Goal: Entertainment & Leisure: Browse casually

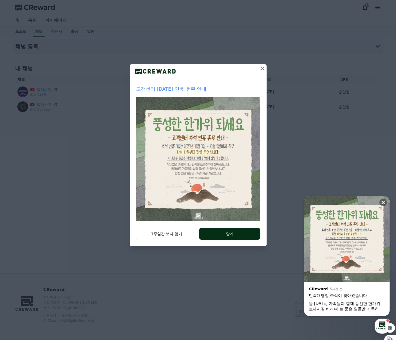
click at [242, 236] on button "닫기" at bounding box center [229, 234] width 61 height 12
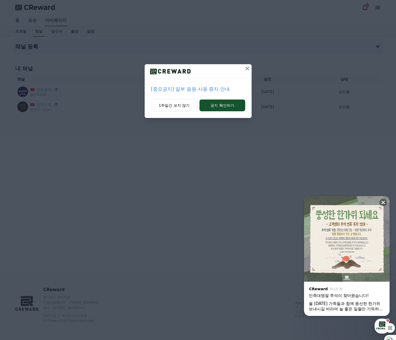
click at [189, 91] on p "[중요공지] 일부 음원 사용 중지 안내" at bounding box center [198, 88] width 94 height 7
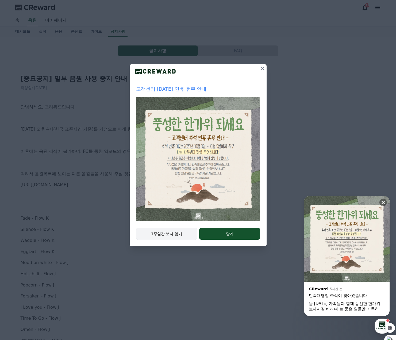
click at [180, 230] on button "1주일간 보지 않기" at bounding box center [166, 233] width 61 height 12
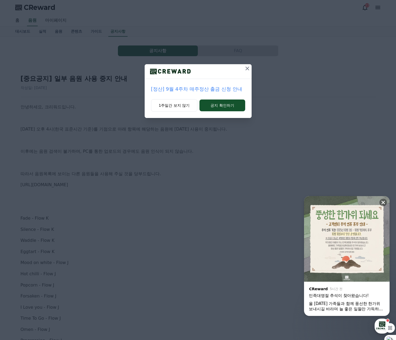
click at [247, 69] on icon at bounding box center [247, 68] width 6 height 6
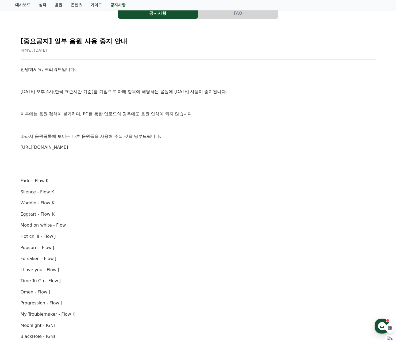
scroll to position [27, 0]
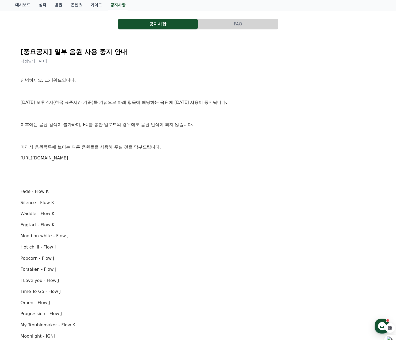
click at [64, 159] on link "https://creward.net/music/list/public" at bounding box center [45, 157] width 48 height 5
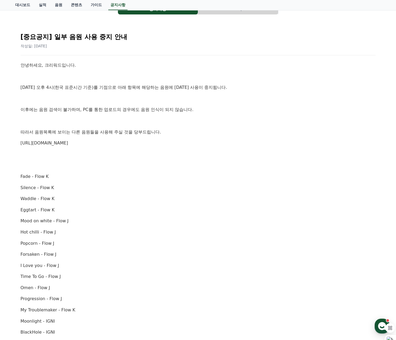
scroll to position [7, 0]
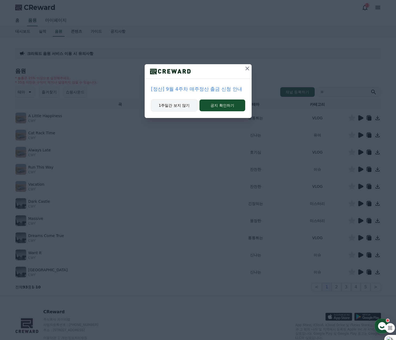
click at [184, 103] on button "1주일간 보지 않기" at bounding box center [174, 105] width 46 height 12
click at [183, 108] on button "1주일간 보지 않기" at bounding box center [174, 105] width 46 height 12
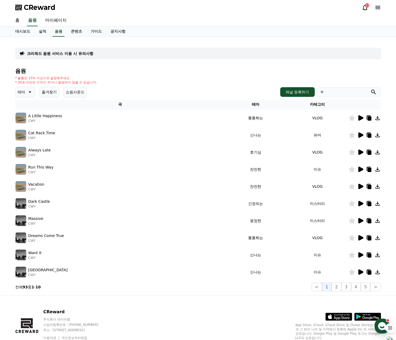
click at [359, 119] on icon at bounding box center [360, 117] width 5 height 5
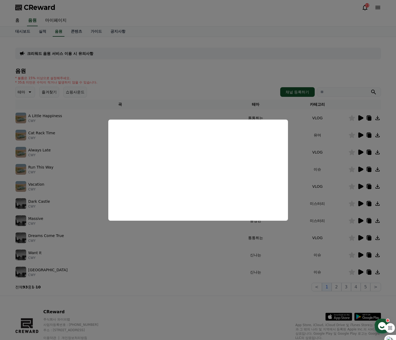
click at [361, 134] on button "close modal" at bounding box center [198, 170] width 396 height 340
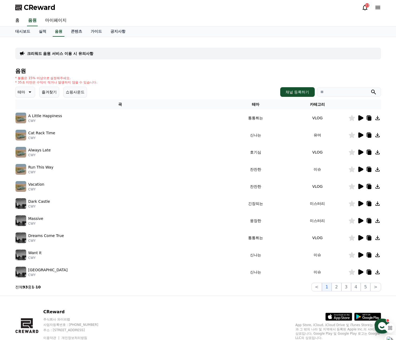
click at [360, 137] on icon at bounding box center [360, 134] width 5 height 5
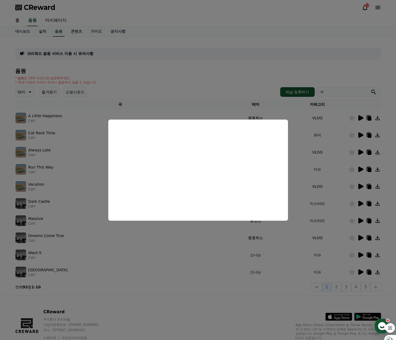
click at [349, 134] on button "close modal" at bounding box center [198, 170] width 396 height 340
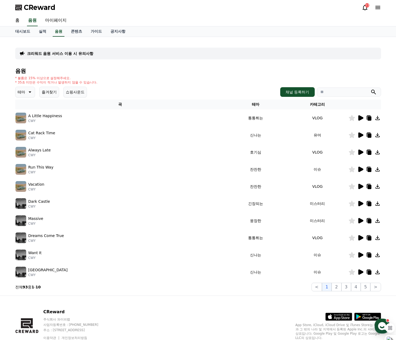
click at [359, 153] on icon at bounding box center [360, 151] width 5 height 5
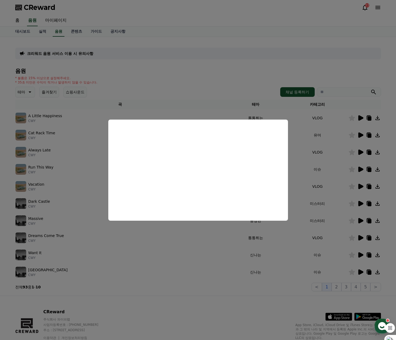
click at [331, 69] on button "close modal" at bounding box center [198, 170] width 396 height 340
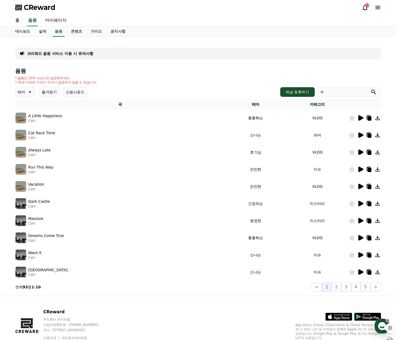
click at [360, 186] on icon at bounding box center [360, 186] width 5 height 5
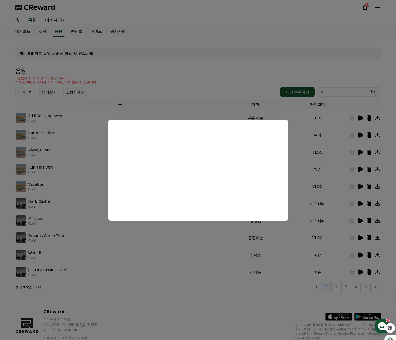
click at [339, 72] on button "close modal" at bounding box center [198, 170] width 396 height 340
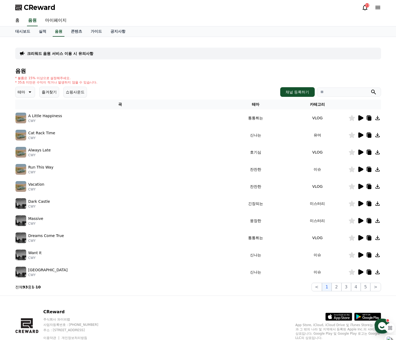
click at [361, 168] on icon at bounding box center [360, 168] width 5 height 5
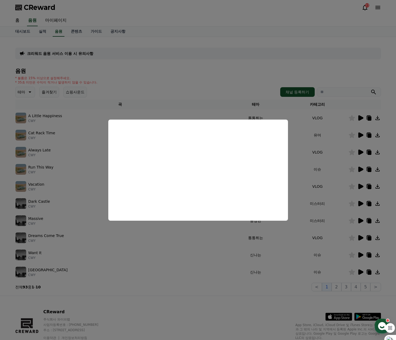
click at [261, 82] on button "close modal" at bounding box center [198, 170] width 396 height 340
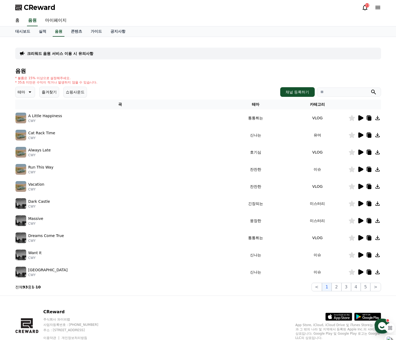
click at [358, 117] on icon at bounding box center [360, 117] width 5 height 5
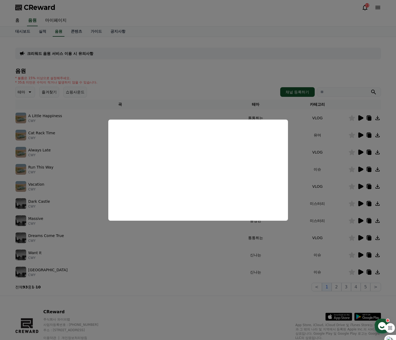
click at [279, 70] on button "close modal" at bounding box center [198, 170] width 396 height 340
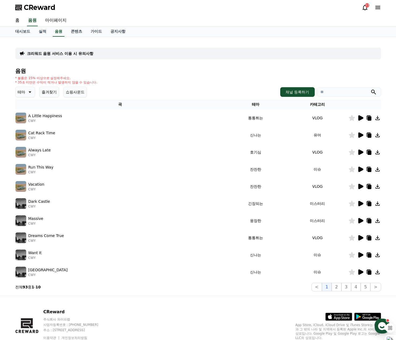
click at [359, 132] on icon at bounding box center [360, 135] width 6 height 6
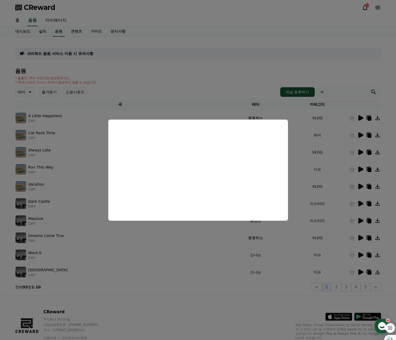
click at [361, 150] on button "close modal" at bounding box center [198, 170] width 396 height 340
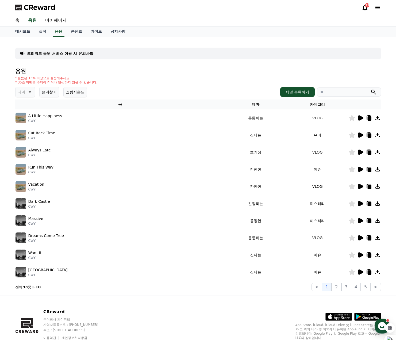
click at [358, 153] on icon at bounding box center [360, 152] width 6 height 6
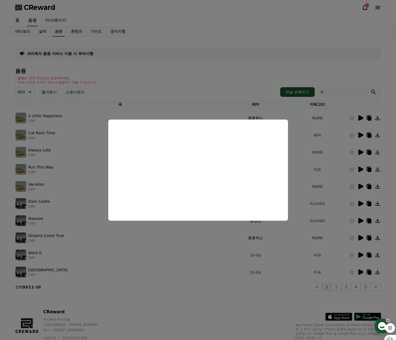
click at [239, 75] on button "close modal" at bounding box center [198, 170] width 396 height 340
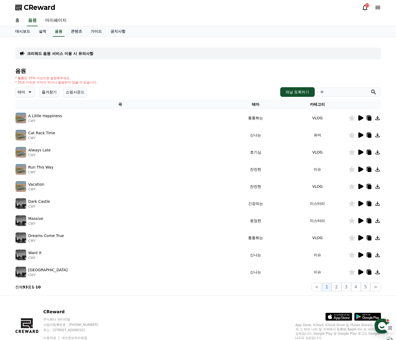
click at [359, 204] on icon at bounding box center [360, 203] width 5 height 5
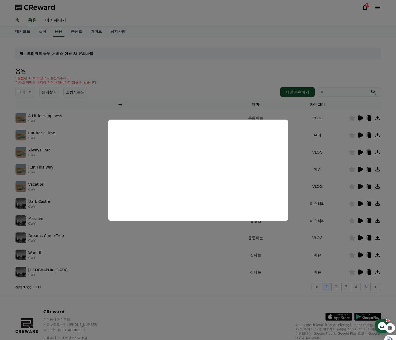
click at [214, 76] on button "close modal" at bounding box center [198, 170] width 396 height 340
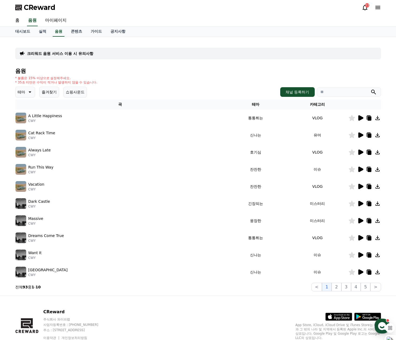
click at [361, 220] on icon at bounding box center [360, 220] width 5 height 5
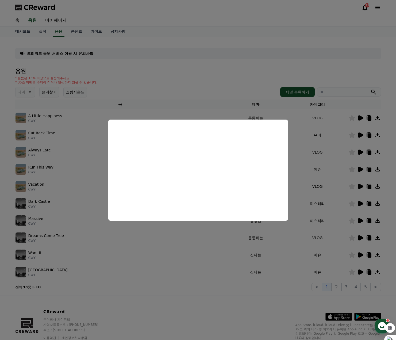
click at [217, 76] on button "close modal" at bounding box center [198, 170] width 396 height 340
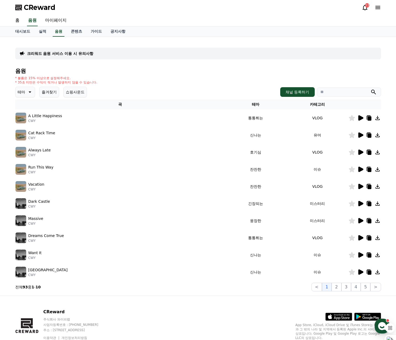
click at [359, 221] on icon at bounding box center [360, 220] width 5 height 5
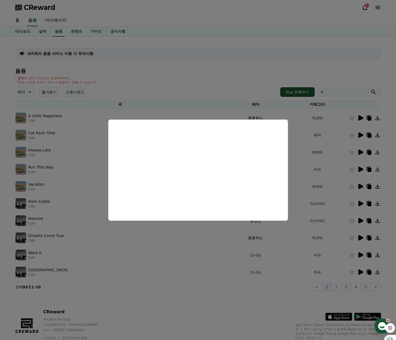
click at [209, 83] on button "close modal" at bounding box center [198, 170] width 396 height 340
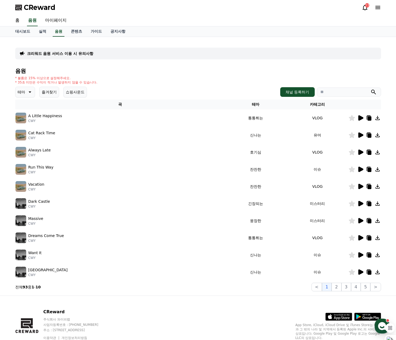
click at [350, 219] on icon at bounding box center [351, 220] width 6 height 6
click at [360, 238] on icon at bounding box center [360, 237] width 5 height 5
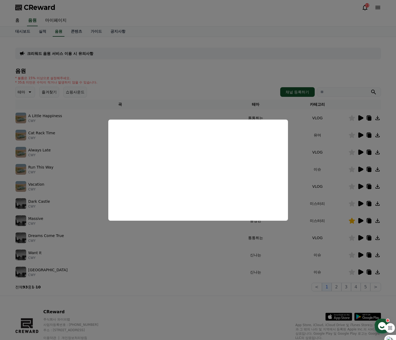
click at [246, 66] on button "close modal" at bounding box center [198, 170] width 396 height 340
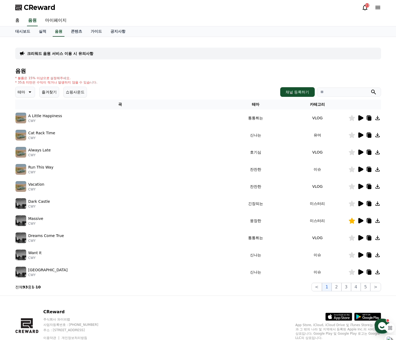
click at [352, 237] on icon at bounding box center [351, 238] width 6 height 6
click at [359, 254] on icon at bounding box center [360, 254] width 5 height 5
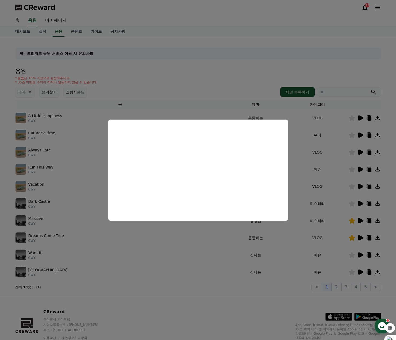
click at [208, 78] on button "close modal" at bounding box center [198, 170] width 396 height 340
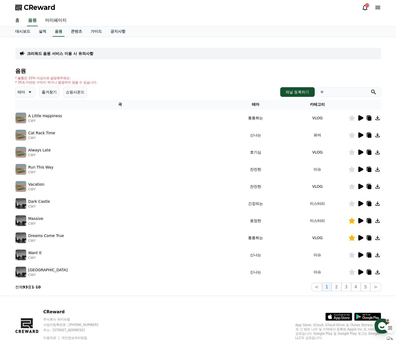
click at [361, 271] on icon at bounding box center [360, 271] width 5 height 5
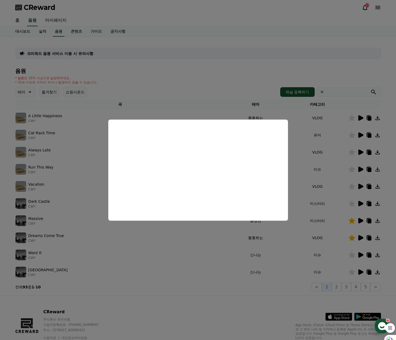
click at [215, 76] on button "close modal" at bounding box center [198, 170] width 396 height 340
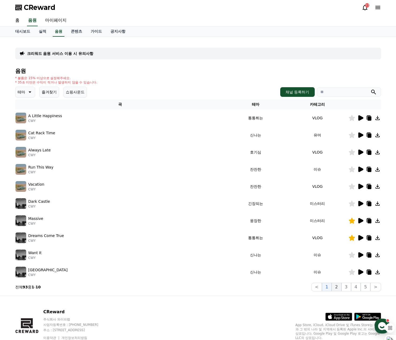
click at [340, 289] on button "2" at bounding box center [336, 286] width 10 height 9
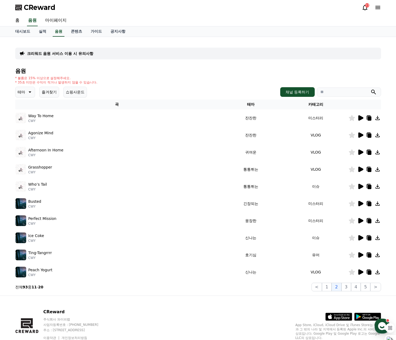
click at [361, 219] on icon at bounding box center [360, 220] width 5 height 5
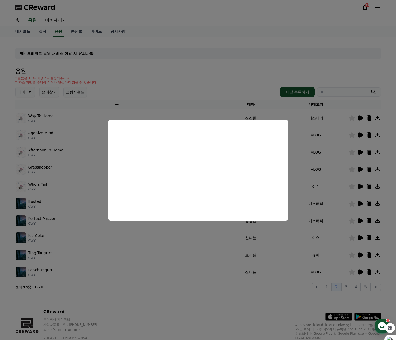
click at [272, 72] on button "close modal" at bounding box center [198, 170] width 396 height 340
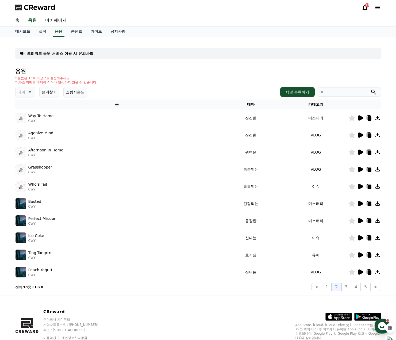
click at [349, 220] on icon at bounding box center [351, 220] width 6 height 6
click at [360, 204] on icon at bounding box center [360, 203] width 5 height 5
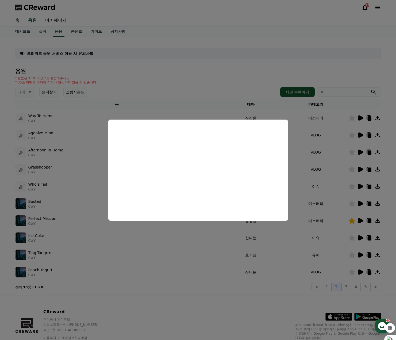
click at [355, 203] on button "close modal" at bounding box center [198, 170] width 396 height 340
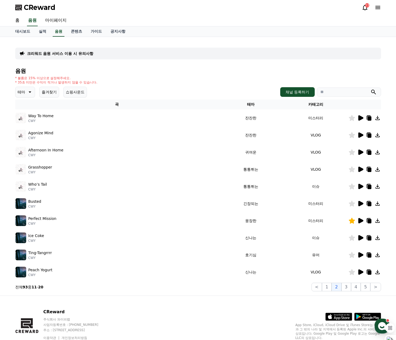
click at [353, 203] on icon at bounding box center [351, 203] width 6 height 6
click at [360, 118] on icon at bounding box center [360, 117] width 5 height 5
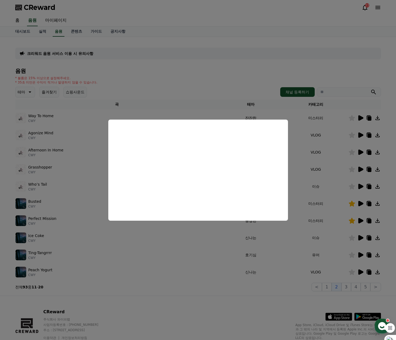
click at [362, 135] on button "close modal" at bounding box center [198, 170] width 396 height 340
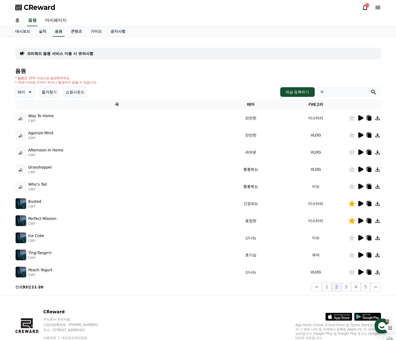
click at [362, 135] on icon at bounding box center [360, 134] width 5 height 5
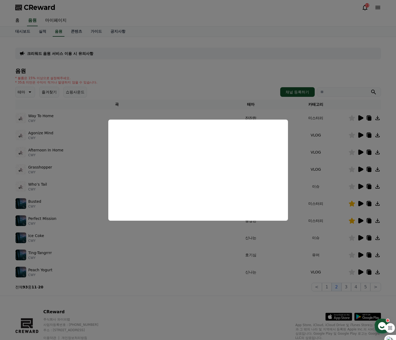
click at [360, 153] on button "close modal" at bounding box center [198, 170] width 396 height 340
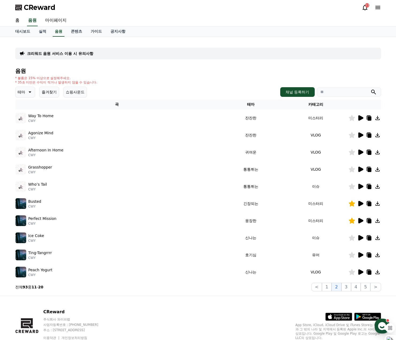
click at [360, 153] on icon at bounding box center [360, 151] width 5 height 5
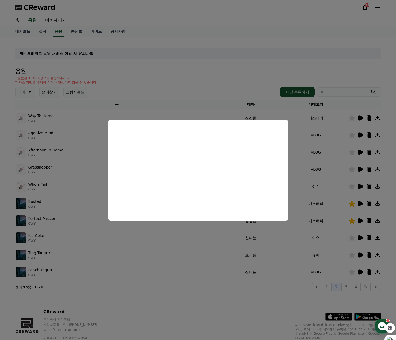
click at [362, 168] on button "close modal" at bounding box center [198, 170] width 396 height 340
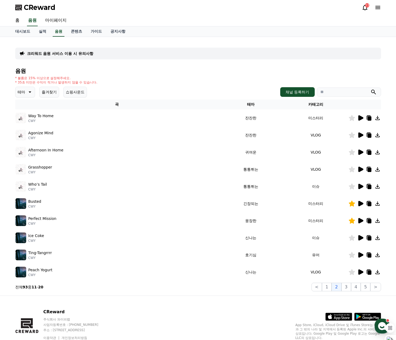
click at [359, 168] on icon at bounding box center [360, 168] width 5 height 5
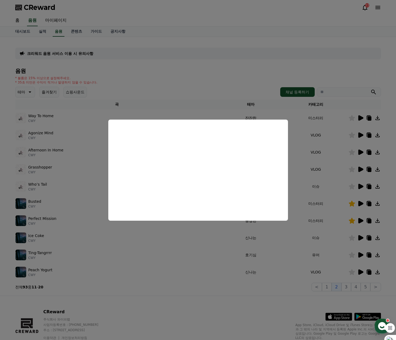
click at [264, 70] on button "close modal" at bounding box center [198, 170] width 396 height 340
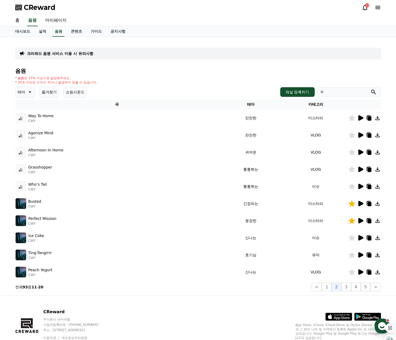
click at [360, 186] on icon at bounding box center [360, 186] width 5 height 5
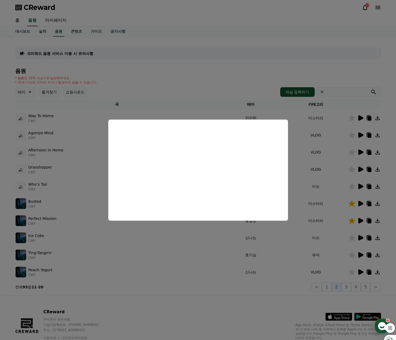
click at [355, 168] on button "close modal" at bounding box center [198, 170] width 396 height 340
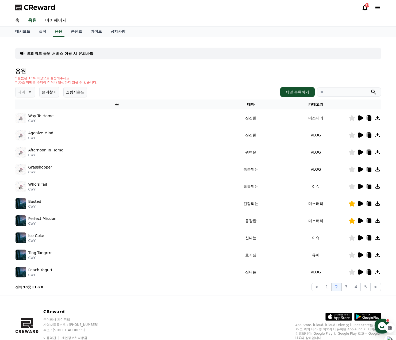
click at [353, 171] on icon at bounding box center [351, 169] width 6 height 6
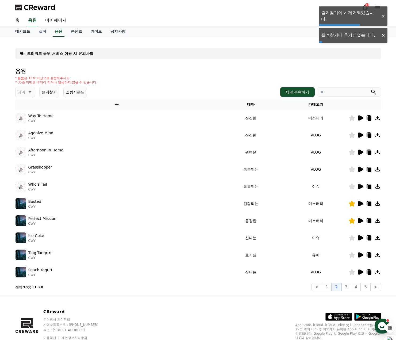
click at [362, 170] on icon at bounding box center [360, 169] width 6 height 6
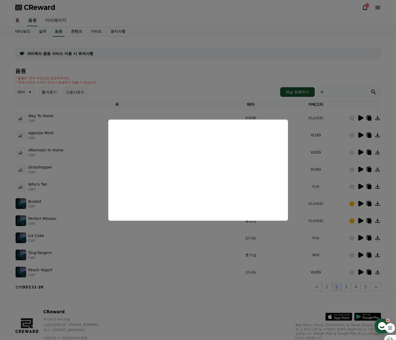
click at [329, 73] on button "close modal" at bounding box center [198, 170] width 396 height 340
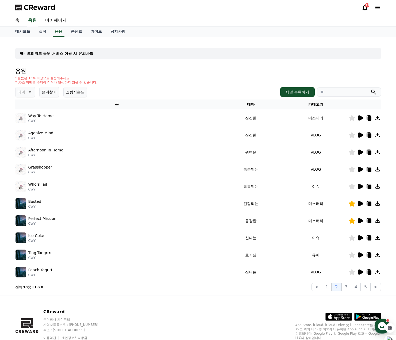
click at [359, 237] on icon at bounding box center [360, 237] width 5 height 5
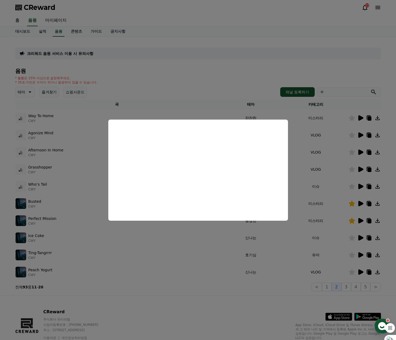
click at [359, 255] on button "close modal" at bounding box center [198, 170] width 396 height 340
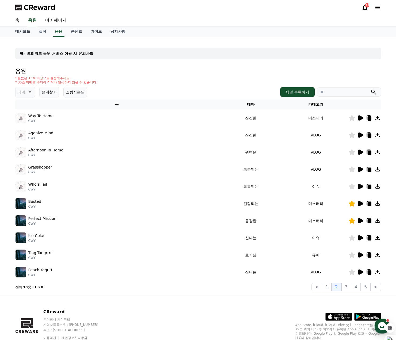
click at [359, 255] on icon at bounding box center [360, 254] width 5 height 5
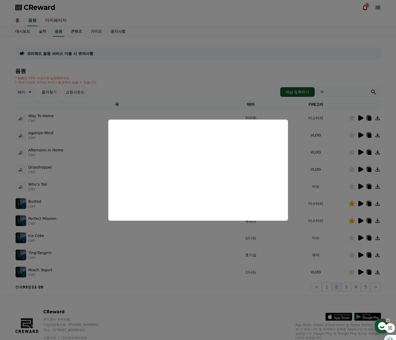
click at [353, 252] on button "close modal" at bounding box center [198, 170] width 396 height 340
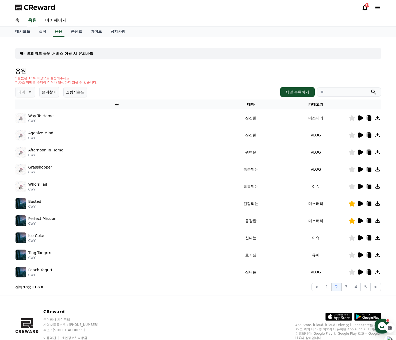
click at [353, 257] on icon at bounding box center [351, 255] width 6 height 6
click at [360, 273] on icon at bounding box center [360, 271] width 5 height 5
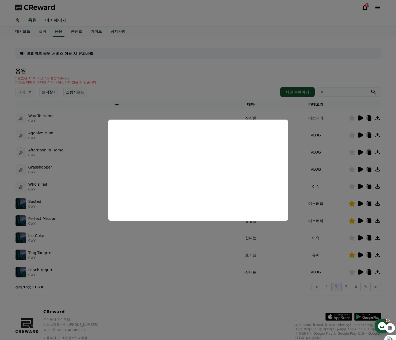
click at [226, 77] on button "close modal" at bounding box center [198, 170] width 396 height 340
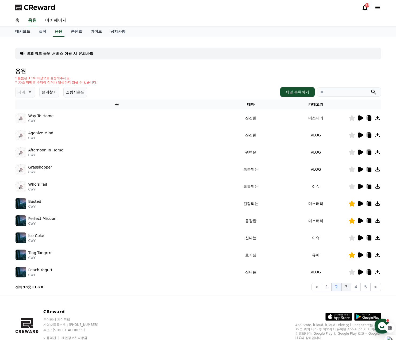
click at [349, 287] on button "3" at bounding box center [346, 286] width 10 height 9
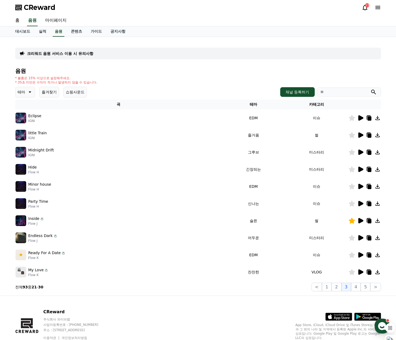
click at [359, 153] on icon at bounding box center [360, 151] width 5 height 5
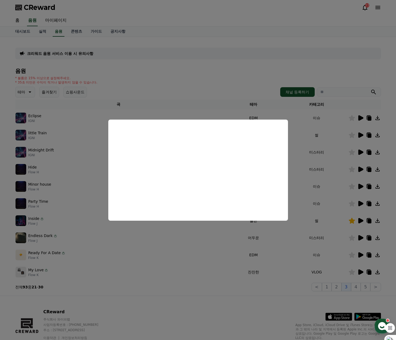
click at [360, 102] on button "close modal" at bounding box center [198, 170] width 396 height 340
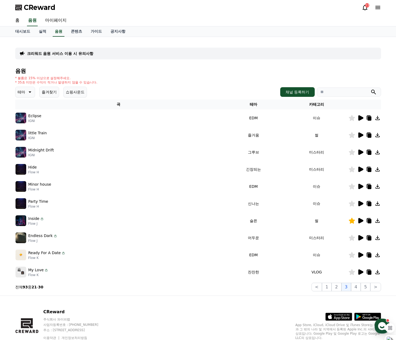
click at [359, 119] on icon at bounding box center [360, 117] width 5 height 5
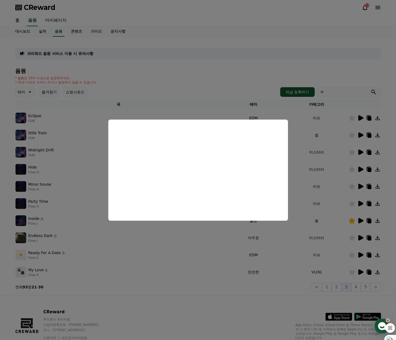
click at [359, 135] on button "close modal" at bounding box center [198, 170] width 396 height 340
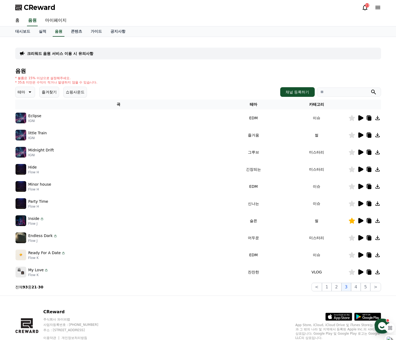
click at [359, 135] on icon at bounding box center [360, 134] width 5 height 5
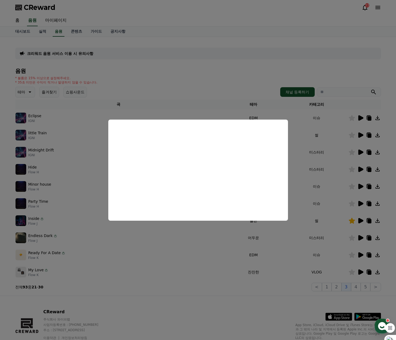
click at [358, 150] on button "close modal" at bounding box center [198, 170] width 396 height 340
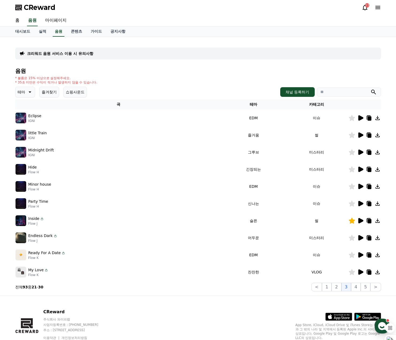
click at [359, 152] on icon at bounding box center [360, 151] width 5 height 5
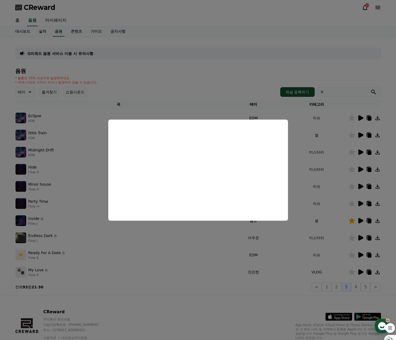
click at [360, 170] on button "close modal" at bounding box center [198, 170] width 396 height 340
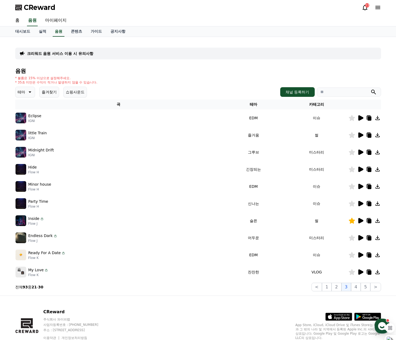
click at [360, 170] on icon at bounding box center [360, 168] width 5 height 5
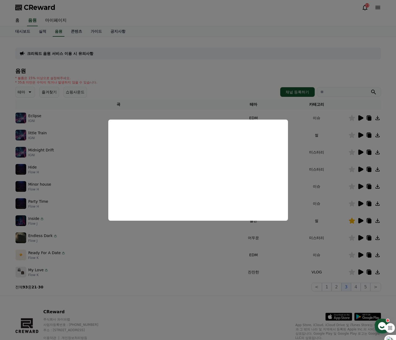
click at [238, 73] on button "close modal" at bounding box center [198, 170] width 396 height 340
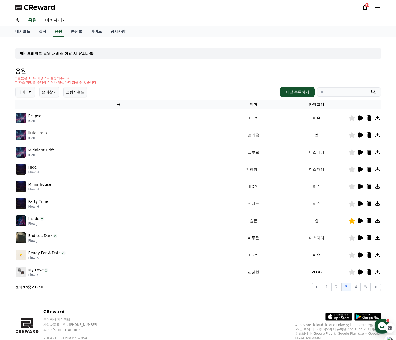
click at [359, 118] on icon at bounding box center [360, 117] width 5 height 5
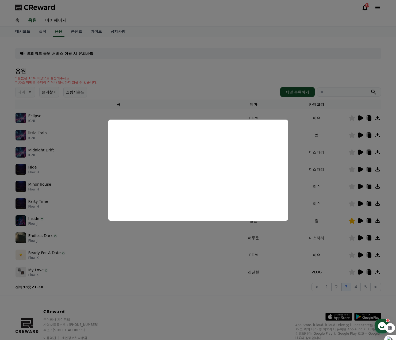
click at [352, 120] on button "close modal" at bounding box center [198, 170] width 396 height 340
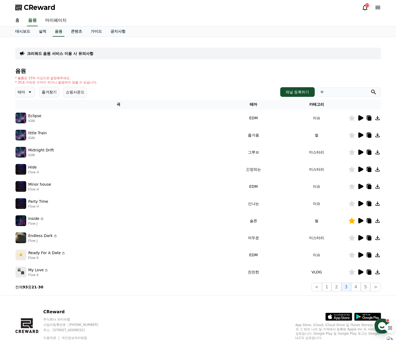
click at [352, 120] on icon at bounding box center [351, 118] width 6 height 6
click at [361, 169] on icon at bounding box center [360, 168] width 5 height 5
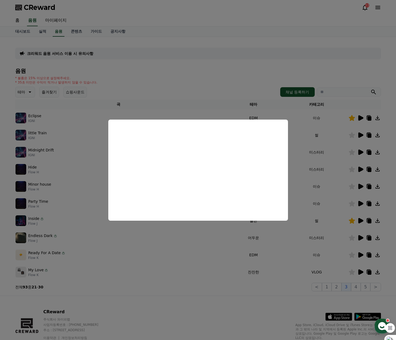
click at [359, 186] on button "close modal" at bounding box center [198, 170] width 396 height 340
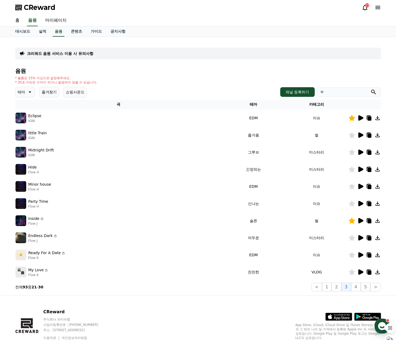
click at [359, 186] on icon at bounding box center [360, 186] width 5 height 5
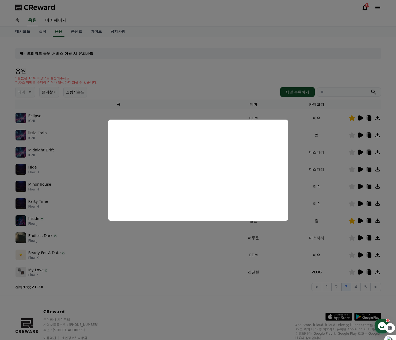
click at [360, 205] on button "close modal" at bounding box center [198, 170] width 396 height 340
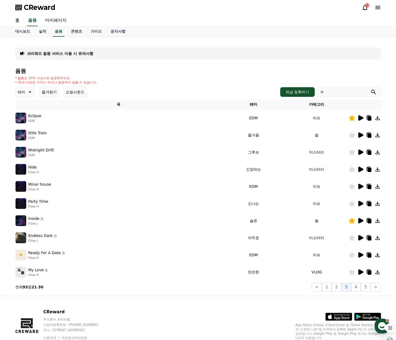
click at [360, 205] on icon at bounding box center [360, 203] width 5 height 5
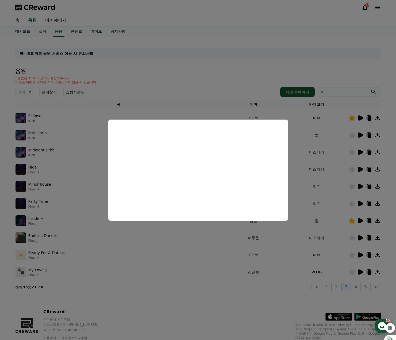
click at [361, 221] on button "close modal" at bounding box center [198, 170] width 396 height 340
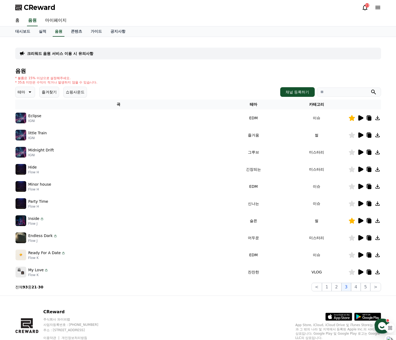
click at [361, 221] on icon at bounding box center [360, 220] width 5 height 5
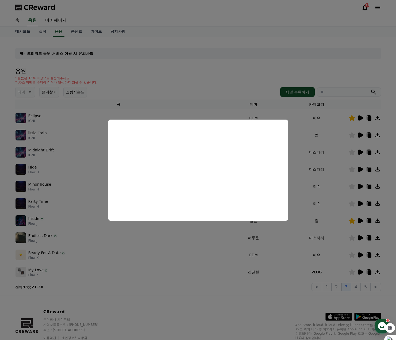
click at [361, 238] on button "close modal" at bounding box center [198, 170] width 396 height 340
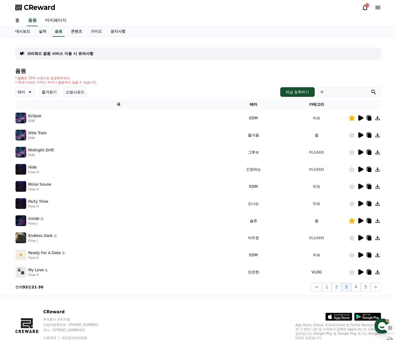
click at [361, 238] on icon at bounding box center [360, 237] width 5 height 5
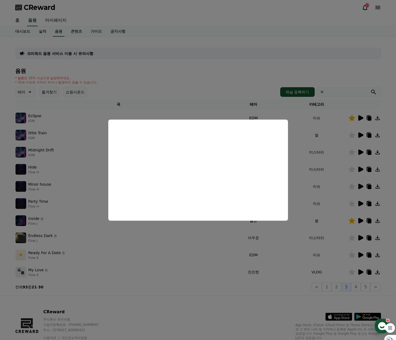
click at [360, 256] on button "close modal" at bounding box center [198, 170] width 396 height 340
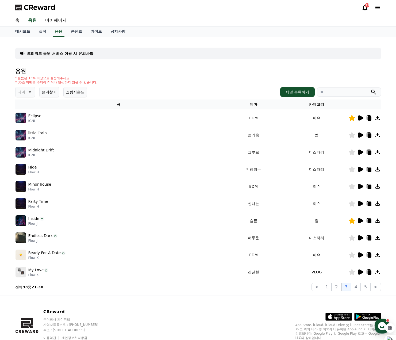
click at [360, 252] on icon at bounding box center [360, 254] width 6 height 6
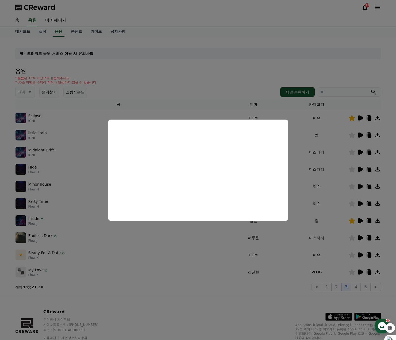
click at [360, 272] on button "close modal" at bounding box center [198, 170] width 396 height 340
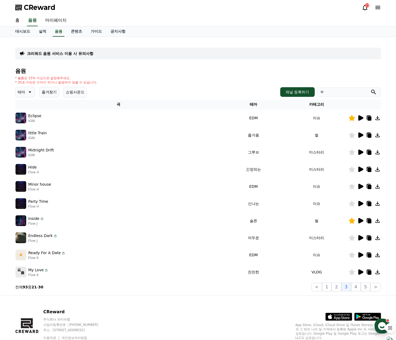
click at [360, 272] on icon at bounding box center [360, 271] width 5 height 5
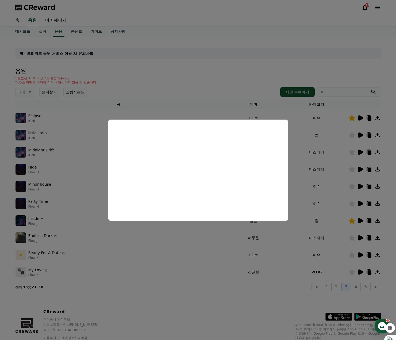
click at [356, 288] on button "close modal" at bounding box center [198, 170] width 396 height 340
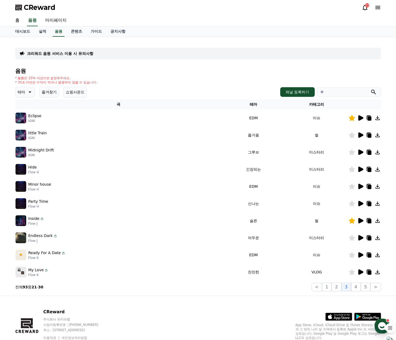
click at [356, 288] on button "4" at bounding box center [356, 286] width 10 height 9
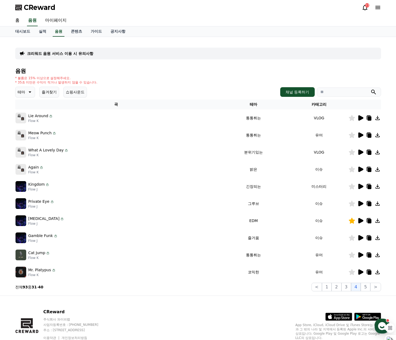
click at [360, 187] on icon at bounding box center [360, 186] width 5 height 5
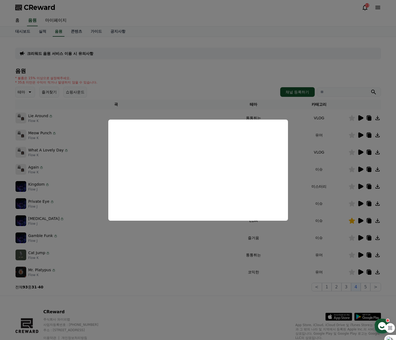
click at [360, 237] on button "close modal" at bounding box center [198, 170] width 396 height 340
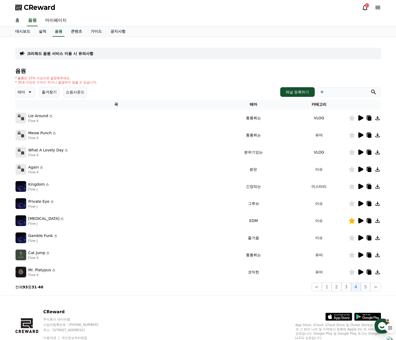
click at [360, 237] on icon at bounding box center [360, 237] width 5 height 5
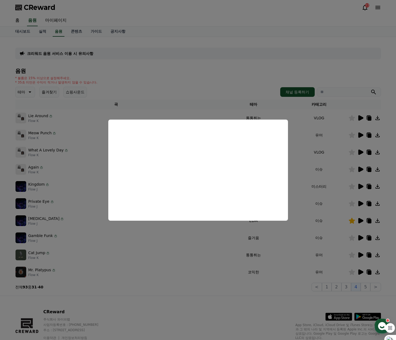
click at [360, 254] on button "close modal" at bounding box center [198, 170] width 396 height 340
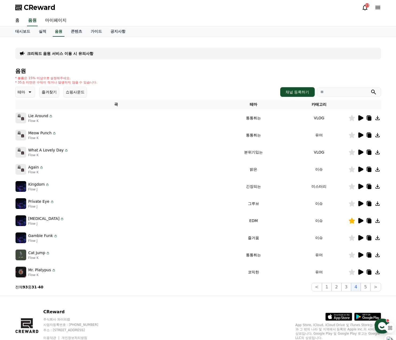
click at [360, 254] on icon at bounding box center [360, 254] width 5 height 5
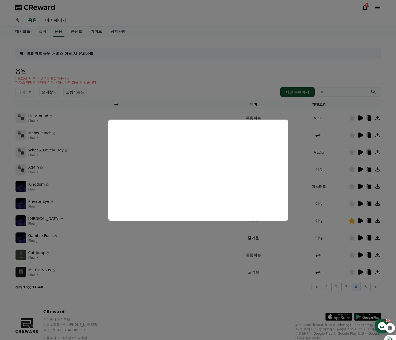
click at [360, 273] on button "close modal" at bounding box center [198, 170] width 396 height 340
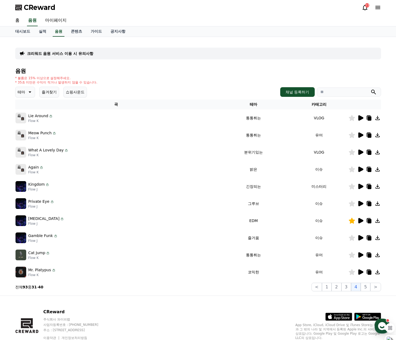
click at [360, 273] on icon at bounding box center [360, 271] width 5 height 5
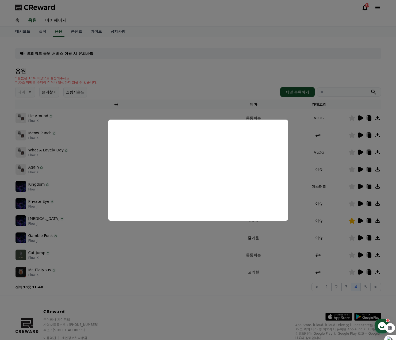
click at [353, 273] on button "close modal" at bounding box center [198, 170] width 396 height 340
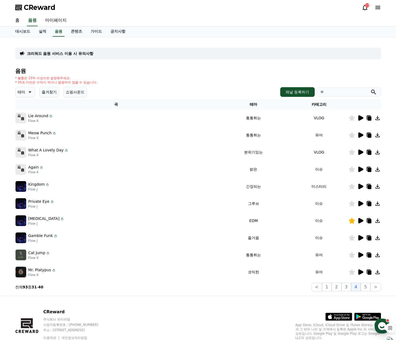
click at [353, 273] on icon at bounding box center [351, 272] width 6 height 6
click at [366, 286] on button "5" at bounding box center [365, 286] width 10 height 9
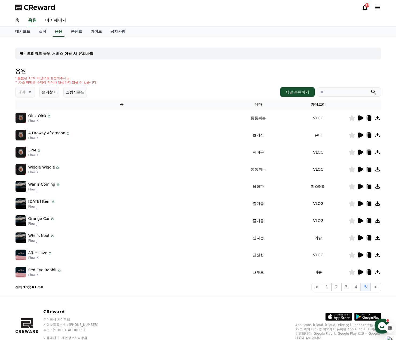
click at [360, 119] on icon at bounding box center [360, 117] width 5 height 5
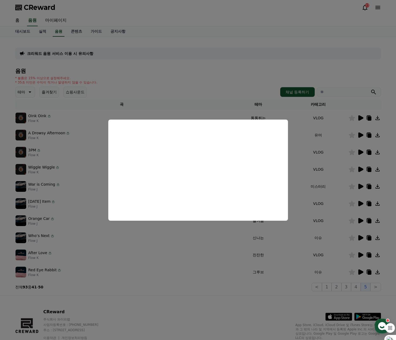
click at [362, 187] on button "close modal" at bounding box center [198, 170] width 396 height 340
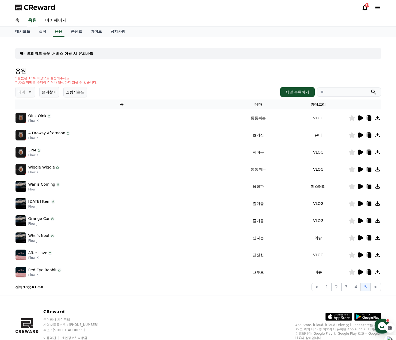
click at [362, 187] on icon at bounding box center [360, 186] width 5 height 5
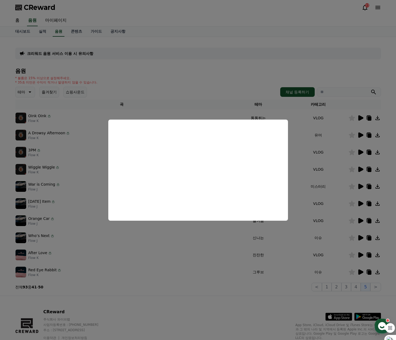
click at [361, 236] on button "close modal" at bounding box center [198, 170] width 396 height 340
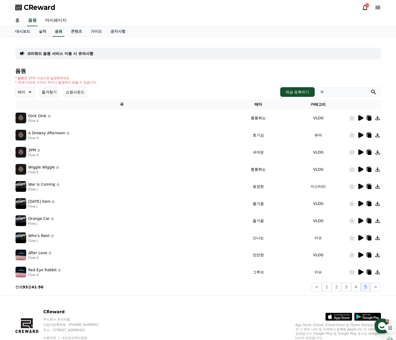
click at [361, 236] on icon at bounding box center [360, 237] width 5 height 5
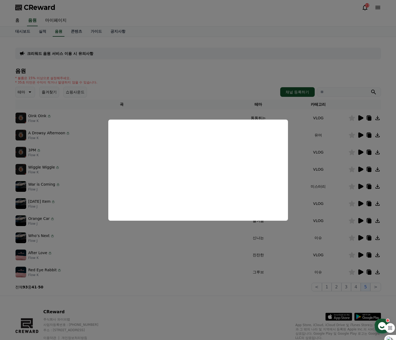
click at [264, 68] on button "close modal" at bounding box center [198, 170] width 396 height 340
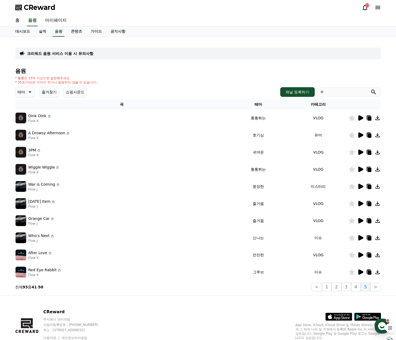
click at [363, 272] on icon at bounding box center [360, 271] width 5 height 5
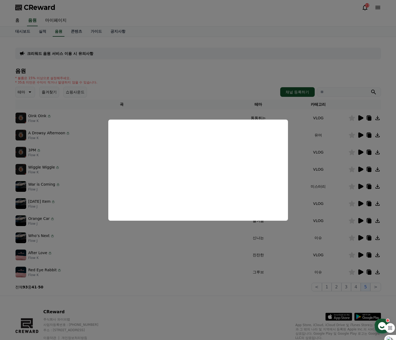
click at [297, 305] on button "close modal" at bounding box center [198, 170] width 396 height 340
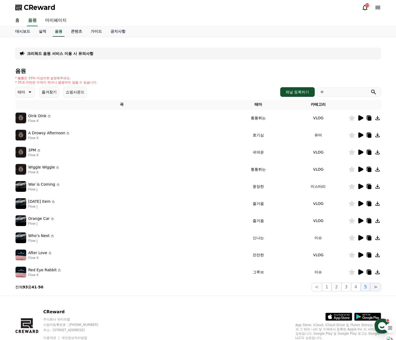
click at [375, 289] on button ">" at bounding box center [375, 286] width 10 height 9
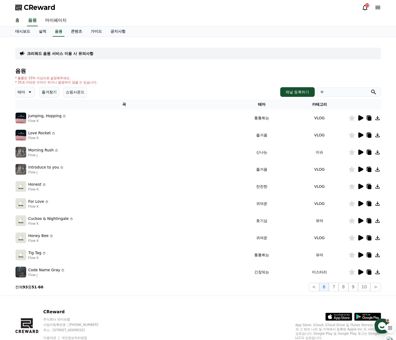
click at [359, 271] on icon at bounding box center [360, 271] width 5 height 5
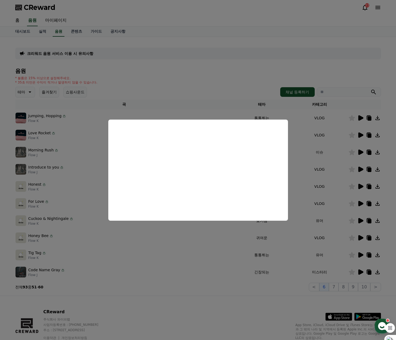
click at [325, 71] on button "close modal" at bounding box center [198, 170] width 396 height 340
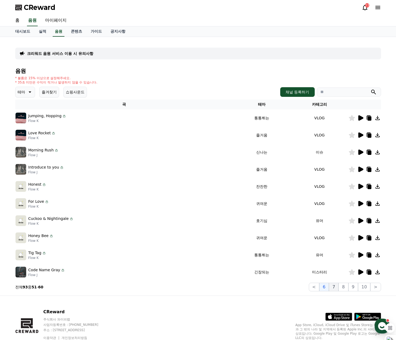
click at [335, 287] on button "7" at bounding box center [334, 286] width 10 height 9
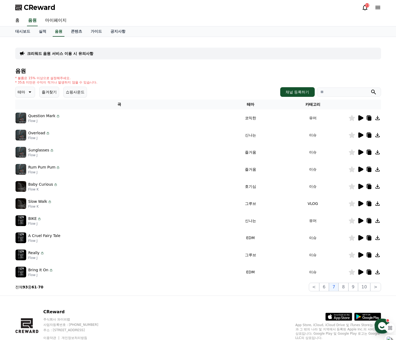
click at [360, 253] on icon at bounding box center [360, 254] width 5 height 5
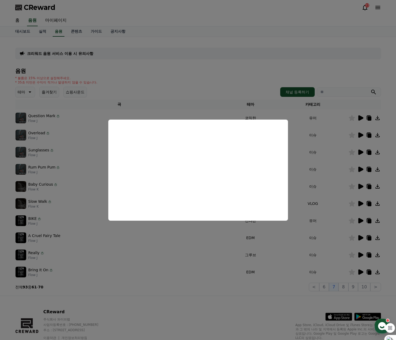
click at [323, 70] on button "close modal" at bounding box center [198, 170] width 396 height 340
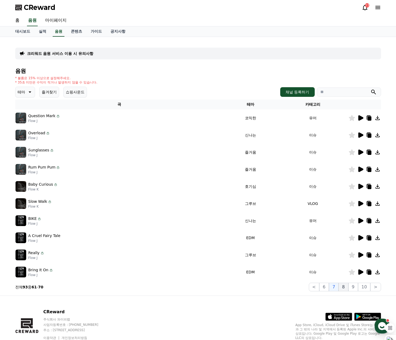
click at [344, 288] on button "8" at bounding box center [343, 286] width 10 height 9
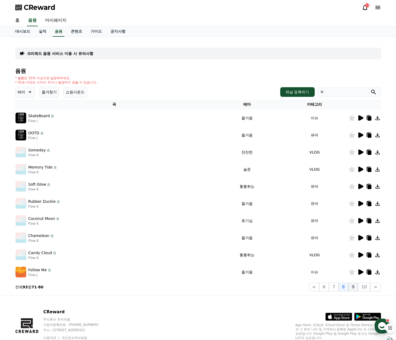
click at [354, 289] on button "9" at bounding box center [353, 286] width 10 height 9
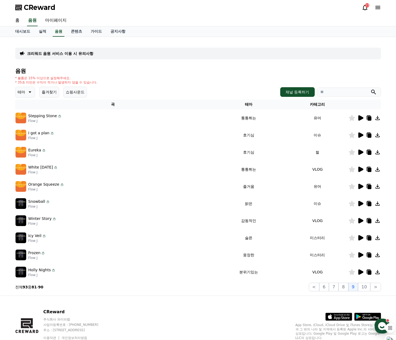
click at [362, 219] on icon at bounding box center [360, 220] width 6 height 6
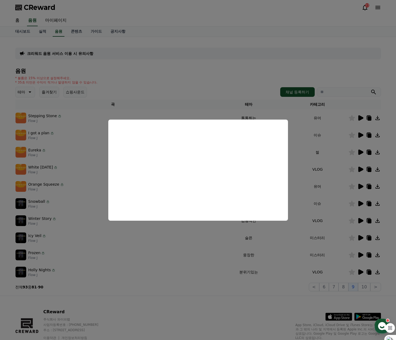
click at [361, 255] on button "close modal" at bounding box center [198, 170] width 396 height 340
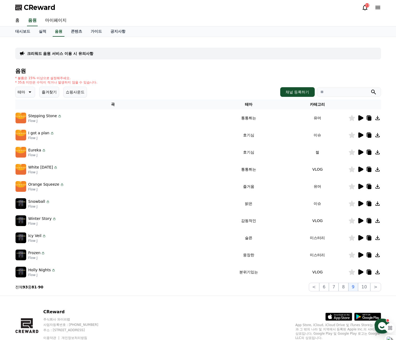
click at [361, 255] on icon at bounding box center [360, 254] width 5 height 5
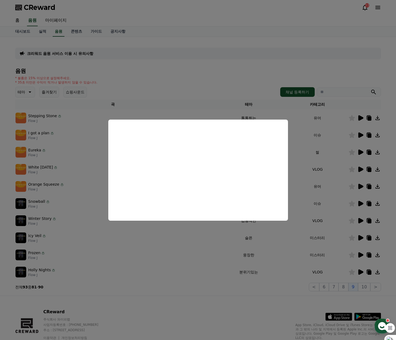
click at [359, 255] on button "close modal" at bounding box center [198, 170] width 396 height 340
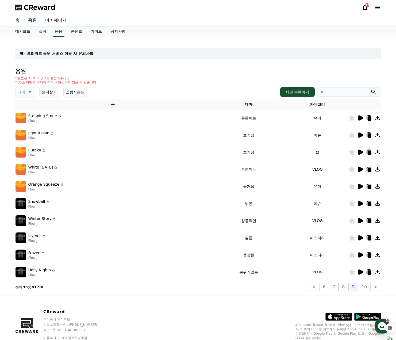
click at [359, 255] on icon at bounding box center [360, 254] width 5 height 5
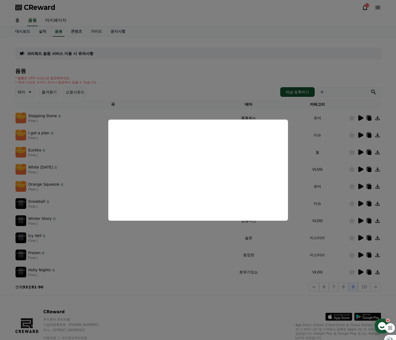
click at [359, 236] on button "close modal" at bounding box center [198, 170] width 396 height 340
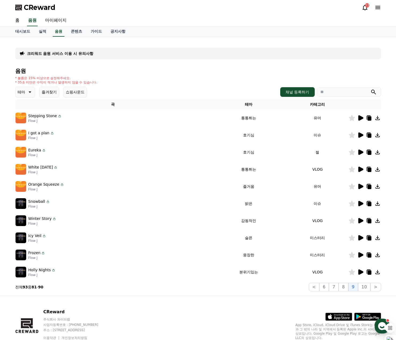
click at [359, 236] on icon at bounding box center [360, 237] width 5 height 5
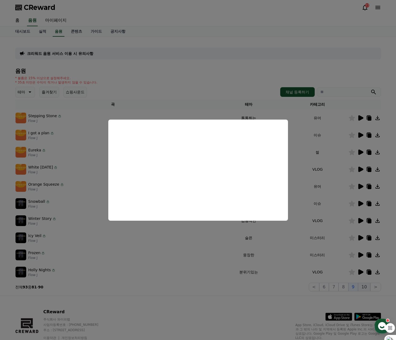
click at [362, 285] on button "close modal" at bounding box center [198, 170] width 396 height 340
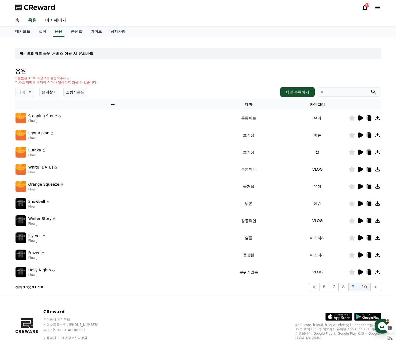
click at [362, 285] on button "10" at bounding box center [364, 286] width 12 height 9
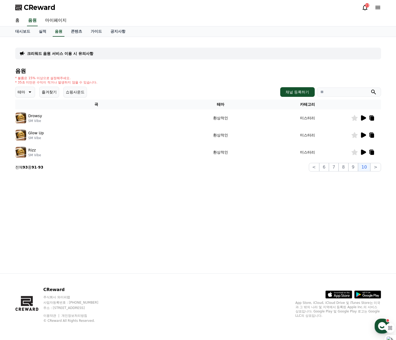
click at [366, 118] on icon at bounding box center [363, 118] width 6 height 6
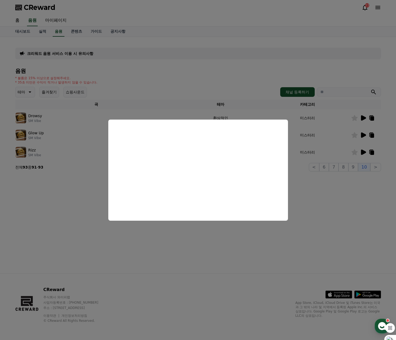
click at [363, 134] on button "close modal" at bounding box center [198, 170] width 396 height 340
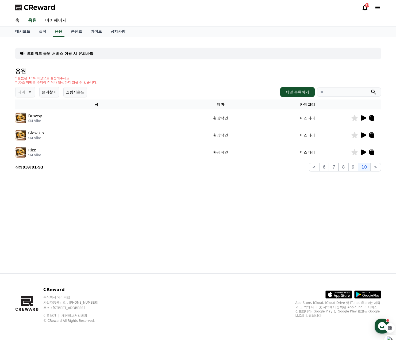
click at [363, 134] on icon at bounding box center [363, 134] width 5 height 5
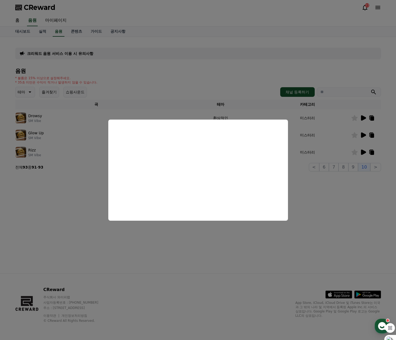
click at [363, 150] on button "close modal" at bounding box center [198, 170] width 396 height 340
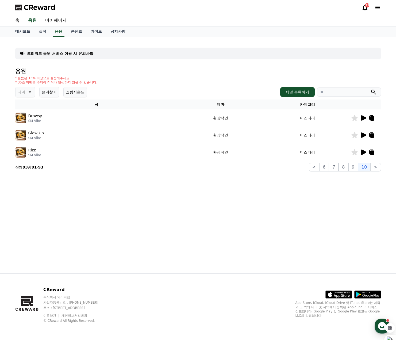
click at [363, 150] on icon at bounding box center [363, 151] width 5 height 5
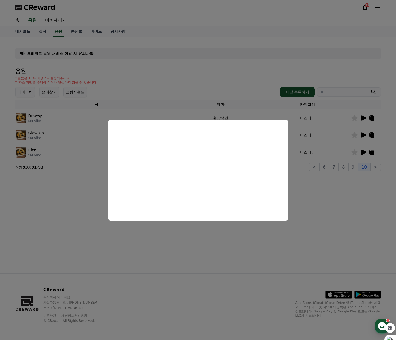
click at [177, 257] on button "close modal" at bounding box center [198, 170] width 396 height 340
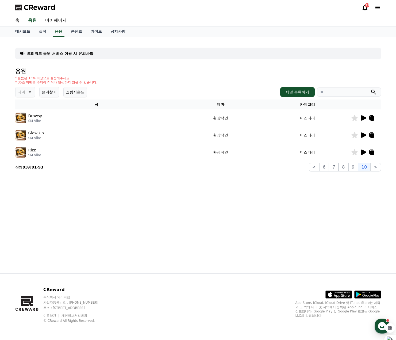
click at [51, 93] on button "즐겨찾기" at bounding box center [49, 92] width 20 height 11
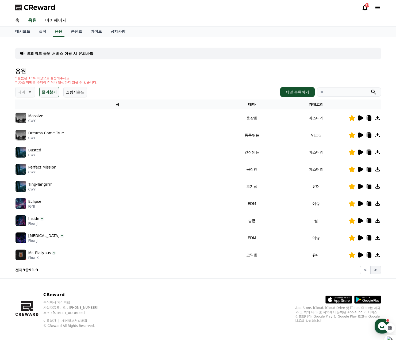
click at [379, 271] on button ">" at bounding box center [375, 269] width 10 height 9
click at [371, 268] on button ">" at bounding box center [375, 269] width 10 height 9
click at [360, 271] on section "전체 9 중 91 - 9 < >" at bounding box center [198, 269] width 366 height 9
click at [375, 271] on button ">" at bounding box center [375, 269] width 10 height 9
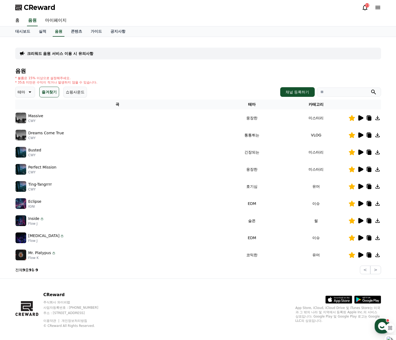
click at [360, 220] on icon at bounding box center [360, 220] width 5 height 5
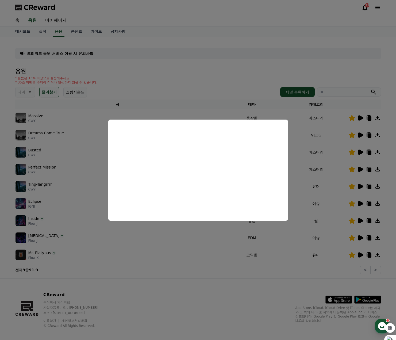
click at [275, 283] on button "close modal" at bounding box center [198, 170] width 396 height 340
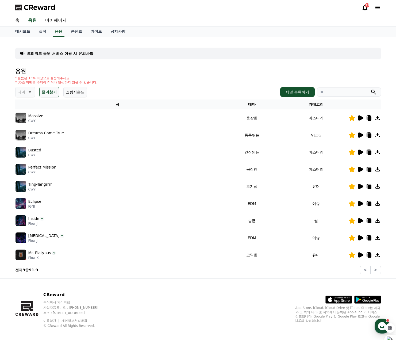
click at [359, 116] on icon at bounding box center [360, 117] width 5 height 5
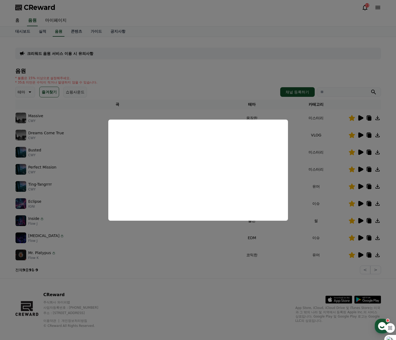
click at [277, 288] on button "close modal" at bounding box center [198, 170] width 396 height 340
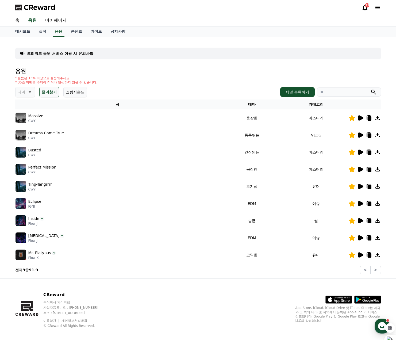
click at [361, 136] on icon at bounding box center [360, 134] width 5 height 5
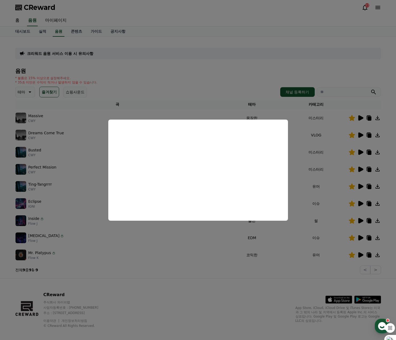
click at [212, 79] on button "close modal" at bounding box center [198, 170] width 396 height 340
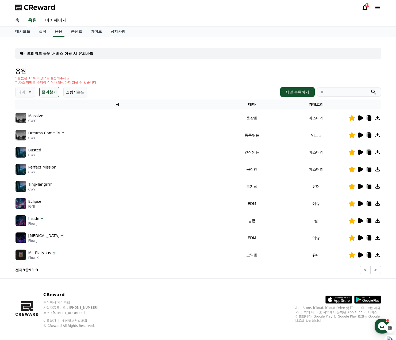
click at [359, 152] on icon at bounding box center [360, 151] width 5 height 5
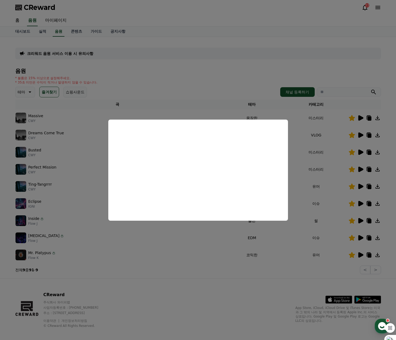
click at [209, 86] on button "close modal" at bounding box center [198, 170] width 396 height 340
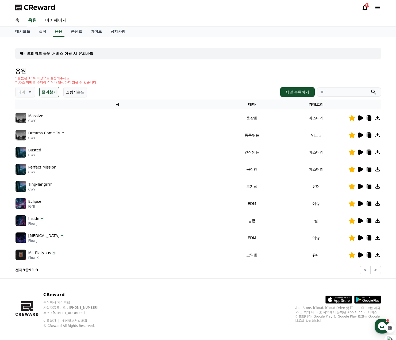
click at [361, 169] on icon at bounding box center [360, 168] width 5 height 5
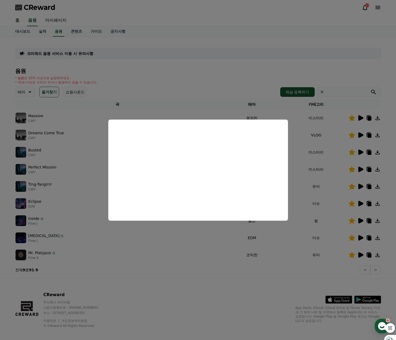
click at [234, 76] on button "close modal" at bounding box center [198, 170] width 396 height 340
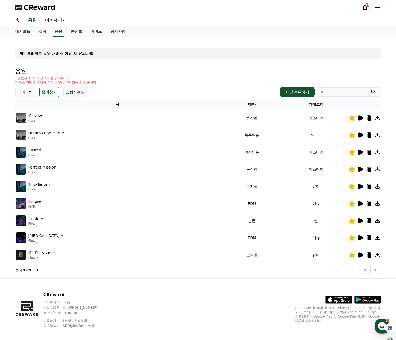
click at [360, 152] on icon at bounding box center [360, 151] width 5 height 5
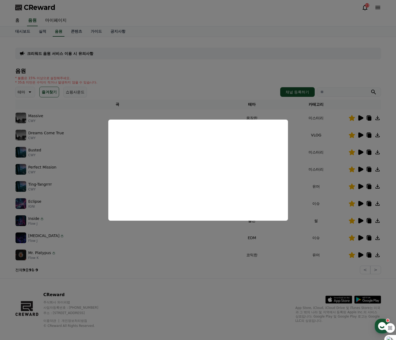
click at [237, 76] on button "close modal" at bounding box center [198, 170] width 396 height 340
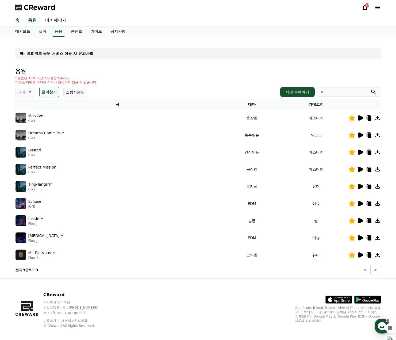
click at [359, 183] on icon at bounding box center [360, 186] width 6 height 6
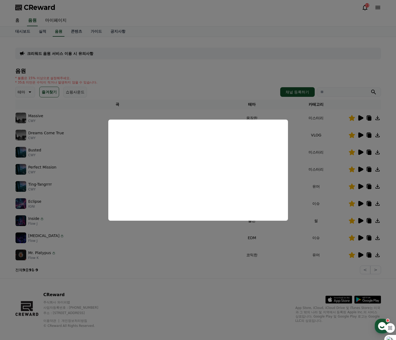
click at [219, 82] on button "close modal" at bounding box center [198, 170] width 396 height 340
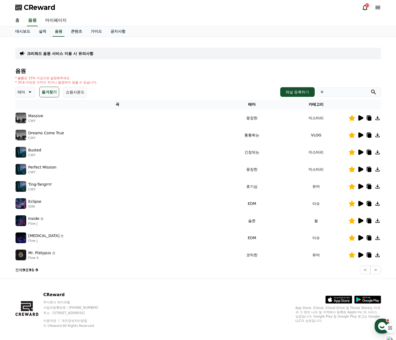
click at [360, 204] on icon at bounding box center [360, 203] width 5 height 5
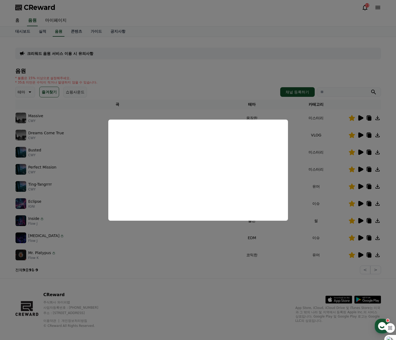
click at [215, 86] on button "close modal" at bounding box center [198, 170] width 396 height 340
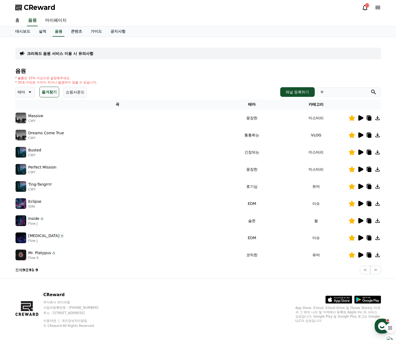
click at [360, 220] on icon at bounding box center [360, 220] width 5 height 5
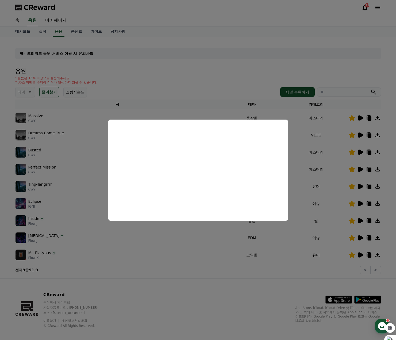
click at [360, 239] on button "close modal" at bounding box center [198, 170] width 396 height 340
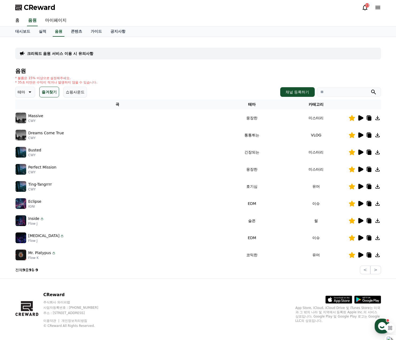
click at [360, 239] on icon at bounding box center [360, 237] width 5 height 5
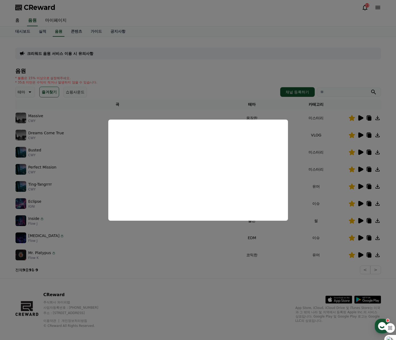
click at [212, 78] on button "close modal" at bounding box center [198, 170] width 396 height 340
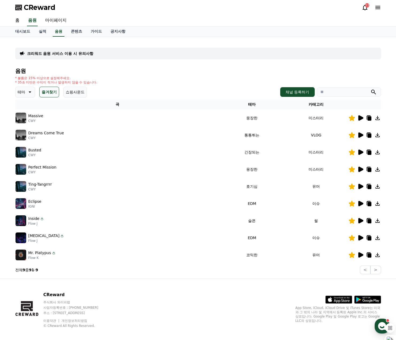
click at [359, 236] on icon at bounding box center [360, 237] width 5 height 5
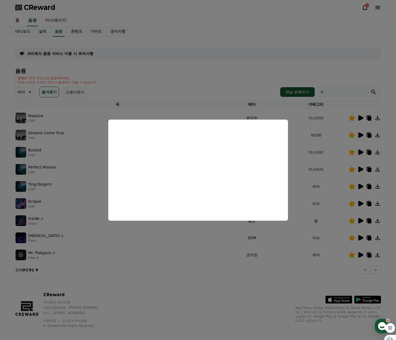
click at [220, 76] on button "close modal" at bounding box center [198, 170] width 396 height 340
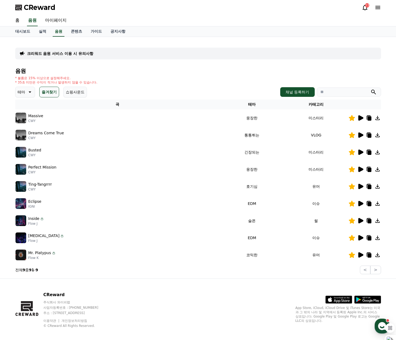
click at [369, 116] on icon at bounding box center [369, 118] width 4 height 4
click at [359, 118] on icon at bounding box center [360, 117] width 5 height 5
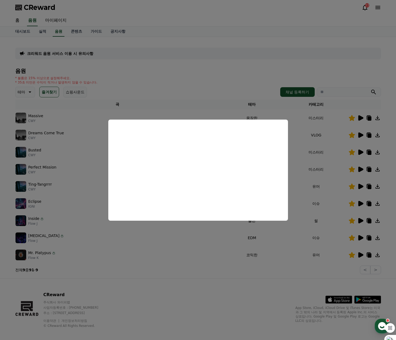
click at [246, 83] on button "close modal" at bounding box center [198, 170] width 396 height 340
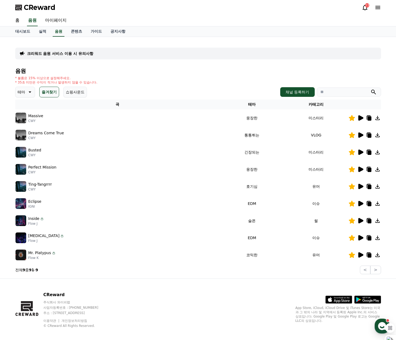
click at [360, 136] on icon at bounding box center [360, 134] width 5 height 5
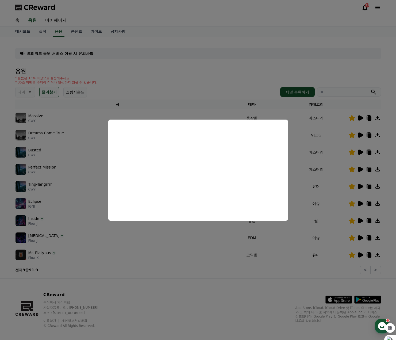
click at [238, 81] on button "close modal" at bounding box center [198, 170] width 396 height 340
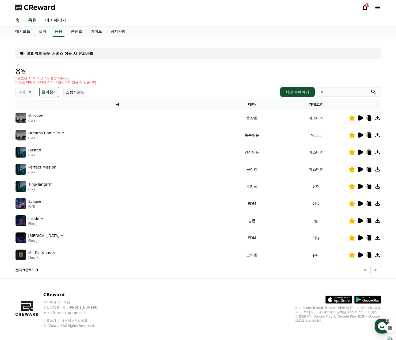
click at [368, 135] on icon at bounding box center [369, 135] width 4 height 4
click at [360, 151] on icon at bounding box center [360, 151] width 5 height 5
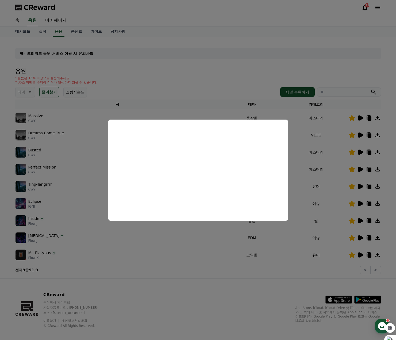
click at [360, 169] on button "close modal" at bounding box center [198, 170] width 396 height 340
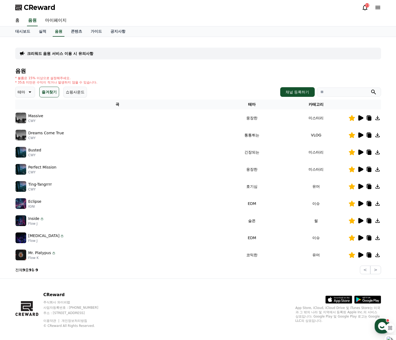
click at [360, 169] on icon at bounding box center [360, 168] width 5 height 5
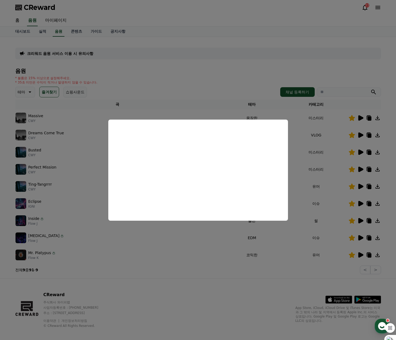
click at [368, 153] on button "close modal" at bounding box center [198, 170] width 396 height 340
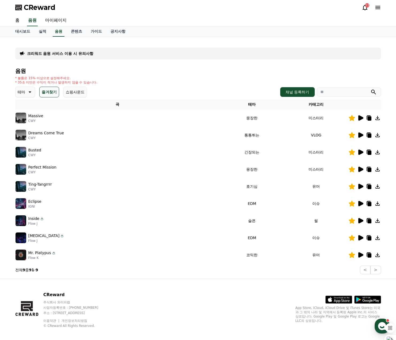
click at [368, 153] on icon at bounding box center [369, 152] width 4 height 4
click at [369, 170] on icon at bounding box center [369, 170] width 4 height 4
click at [360, 186] on icon at bounding box center [360, 186] width 5 height 5
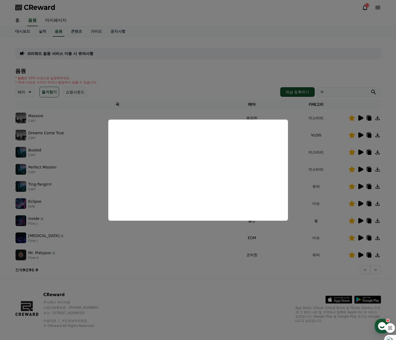
click at [218, 82] on button "close modal" at bounding box center [198, 170] width 396 height 340
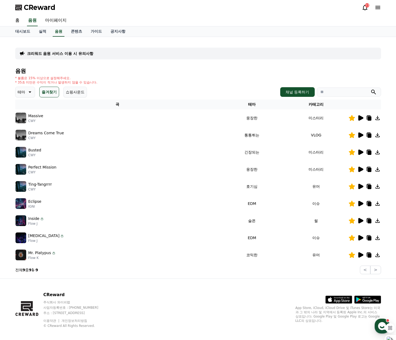
click at [360, 254] on icon at bounding box center [360, 254] width 5 height 5
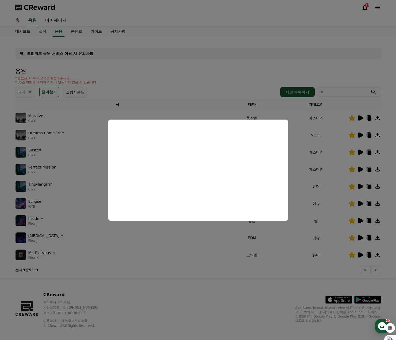
click at [222, 79] on button "close modal" at bounding box center [198, 170] width 396 height 340
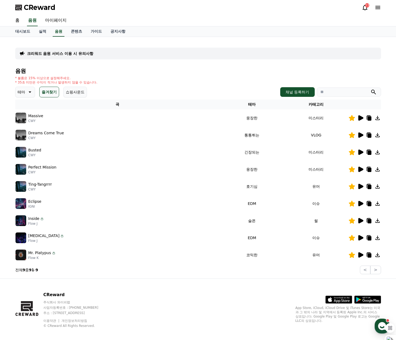
click at [368, 186] on icon at bounding box center [369, 187] width 4 height 4
click at [42, 33] on link "실적" at bounding box center [42, 31] width 16 height 10
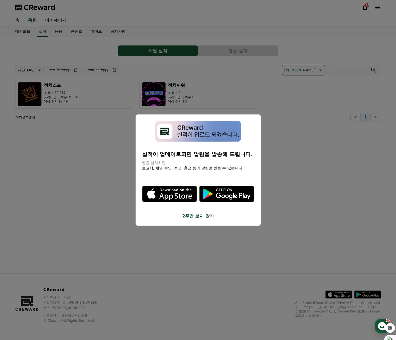
click at [196, 216] on button "2주간 보지 않기" at bounding box center [198, 216] width 112 height 6
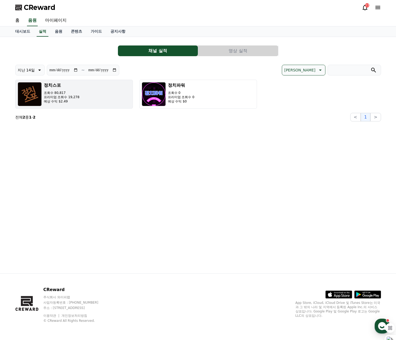
click at [94, 99] on button "정치스포 조회수 80,817 프리미엄 조회수 19,278 예상 수익 $2.49" at bounding box center [74, 94] width 118 height 29
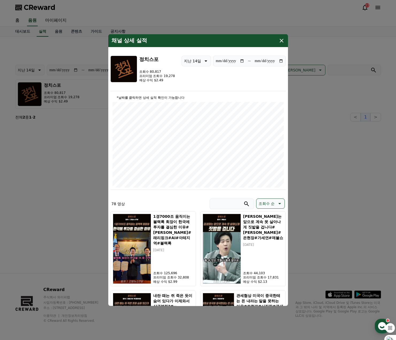
click at [283, 42] on icon "modal" at bounding box center [281, 40] width 4 height 4
